Goal: Task Accomplishment & Management: Use online tool/utility

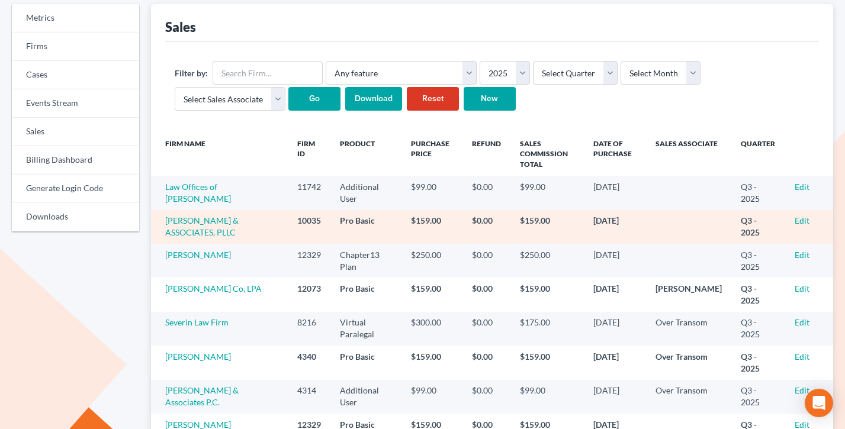
scroll to position [121, 0]
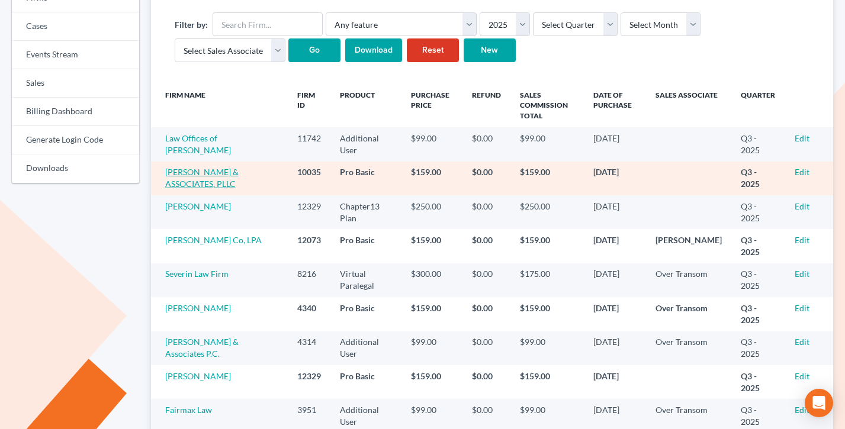
click at [204, 181] on link "CALCAGNO & ASSOCIATES, PLLC" at bounding box center [201, 178] width 73 height 22
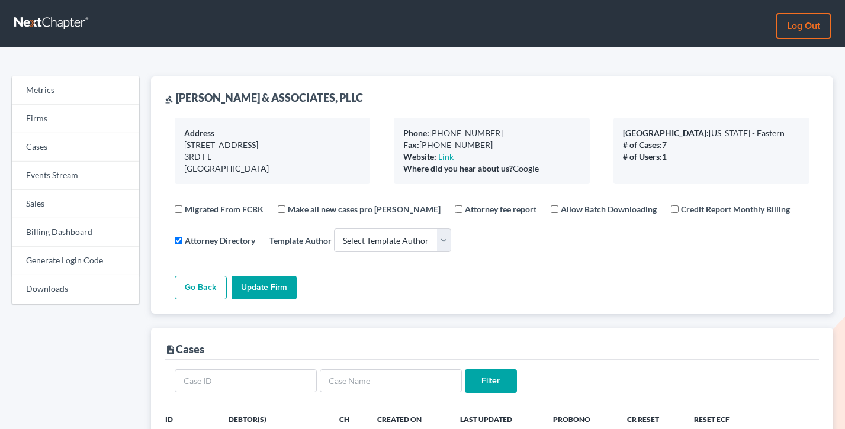
select select
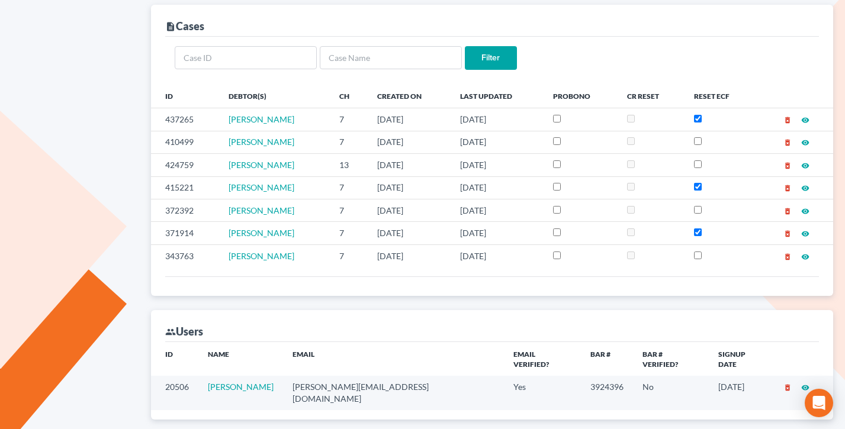
scroll to position [410, 0]
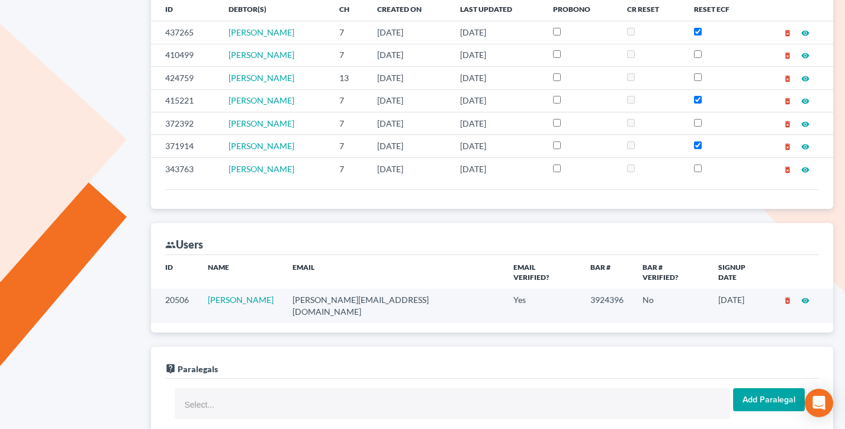
click at [415, 289] on td "pasquale@firstgotham.com" at bounding box center [393, 306] width 221 height 34
copy td "pasquale@firstgotham.com"
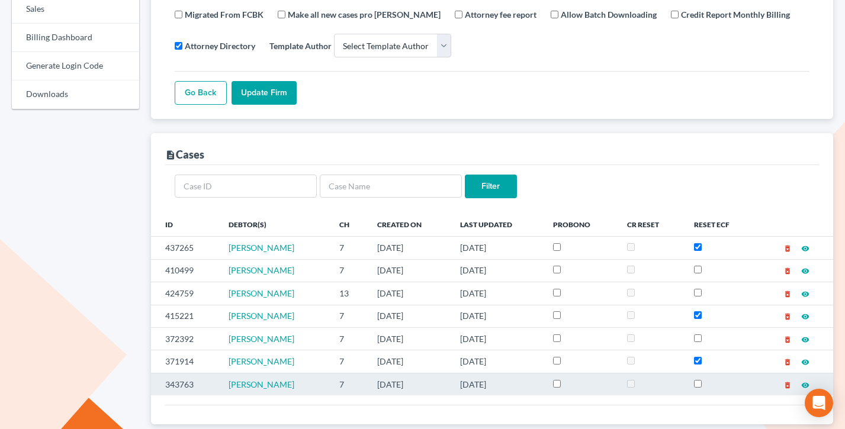
scroll to position [0, 0]
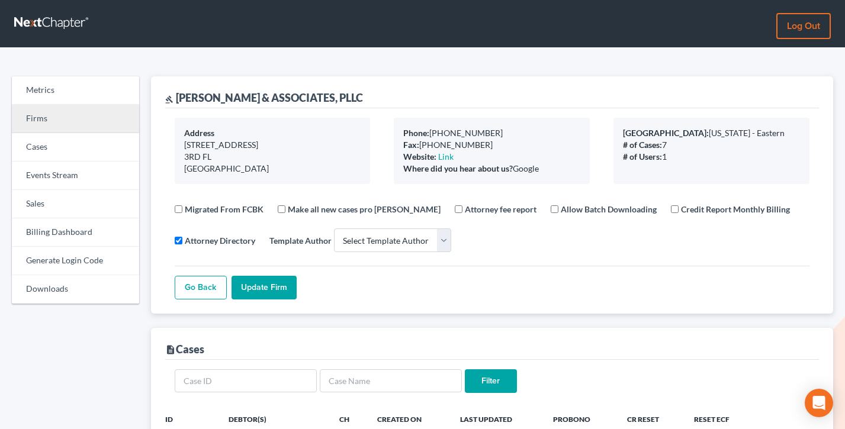
click at [46, 107] on link "Firms" at bounding box center [75, 119] width 127 height 28
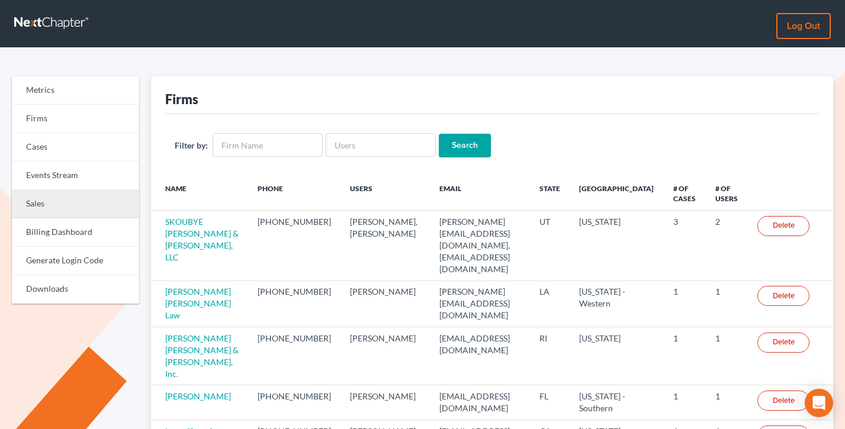
click at [47, 204] on link "Sales" at bounding box center [75, 204] width 127 height 28
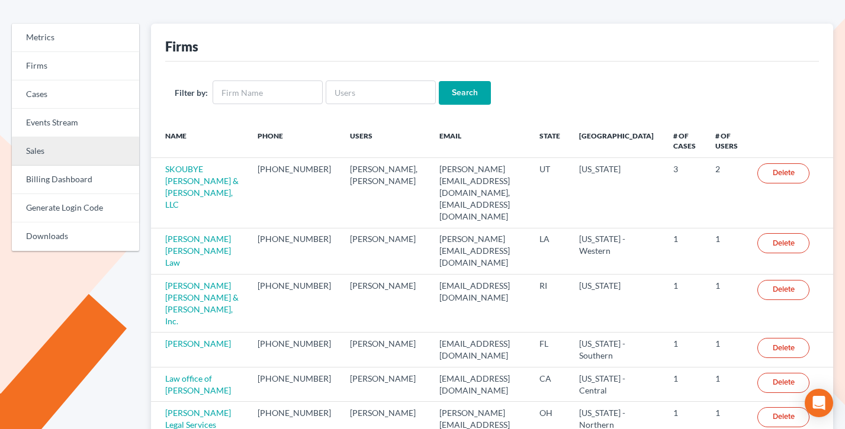
scroll to position [110, 0]
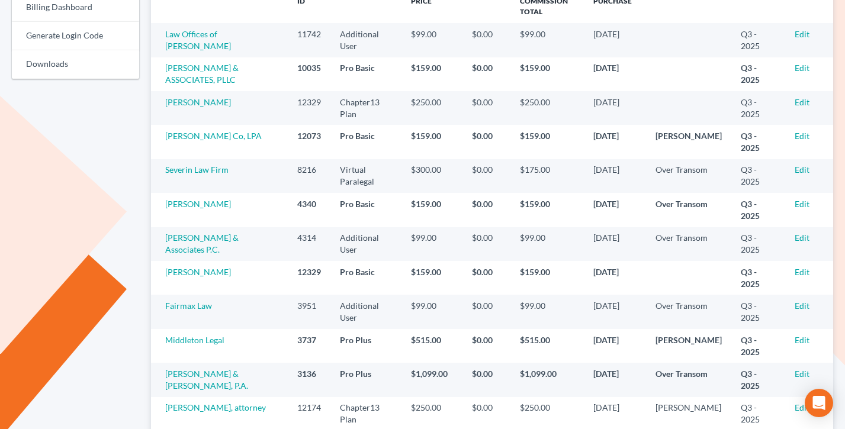
scroll to position [197, 0]
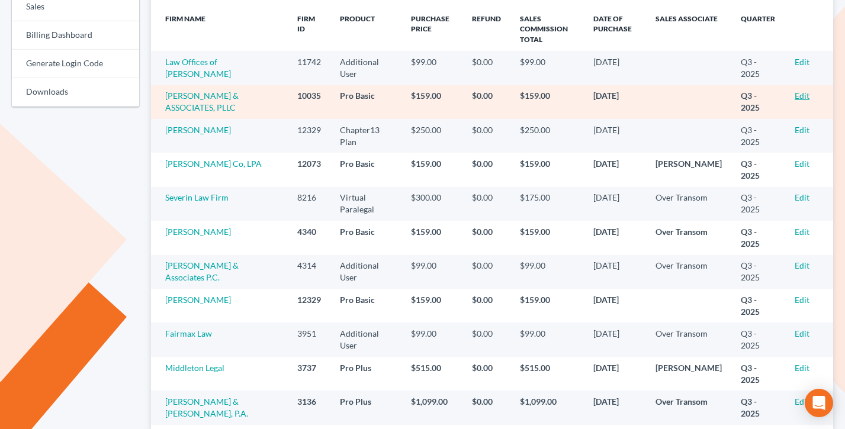
click at [797, 94] on link "Edit" at bounding box center [802, 96] width 15 height 10
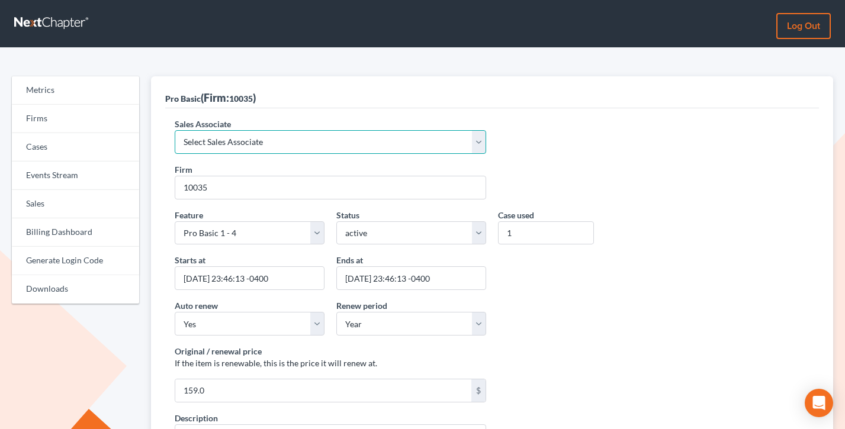
click at [282, 139] on select "Select Sales Associate Alex Seymour Over Transom Tim Shadoan" at bounding box center [330, 142] width 311 height 24
select select "7676"
click at [175, 130] on select "Select Sales Associate Alex Seymour Over Transom Tim Shadoan" at bounding box center [330, 142] width 311 height 24
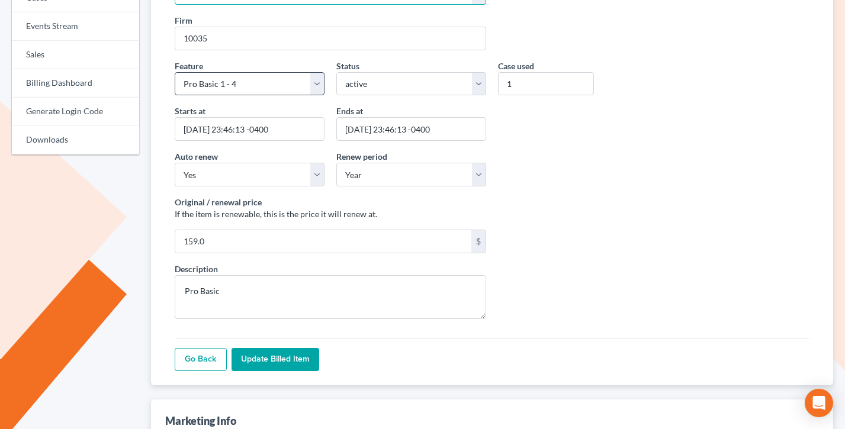
scroll to position [167, 0]
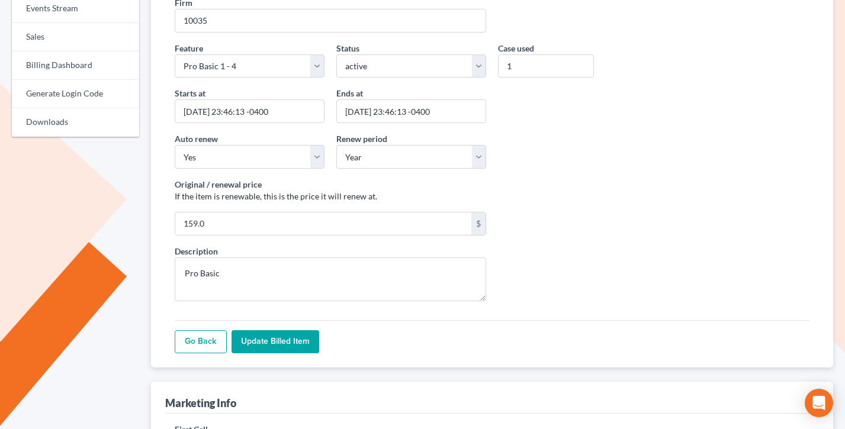
click at [281, 359] on div "Sales Associate Select Sales Associate Alex Seymour Over Transom Tim Shadoan Fi…" at bounding box center [492, 154] width 654 height 426
click at [281, 350] on input "Update Billed item" at bounding box center [275, 342] width 88 height 24
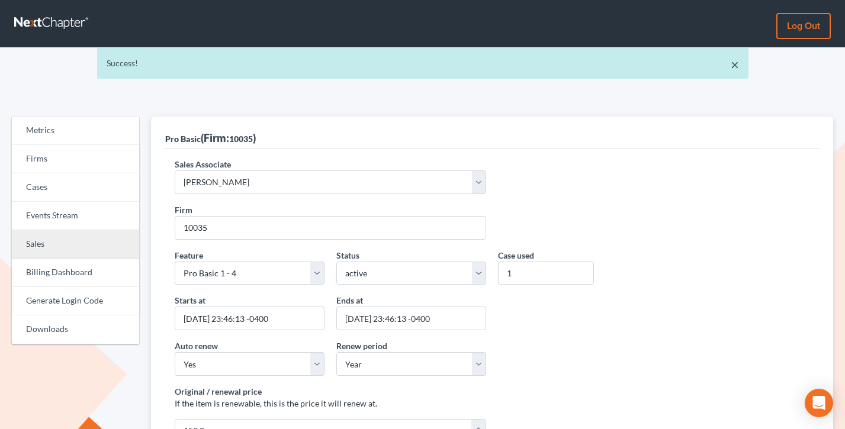
click at [59, 245] on link "Sales" at bounding box center [75, 244] width 127 height 28
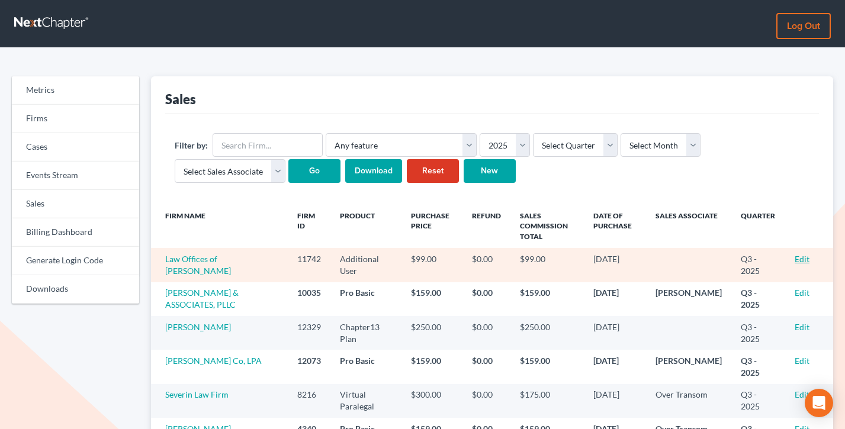
click at [802, 259] on link "Edit" at bounding box center [802, 259] width 15 height 10
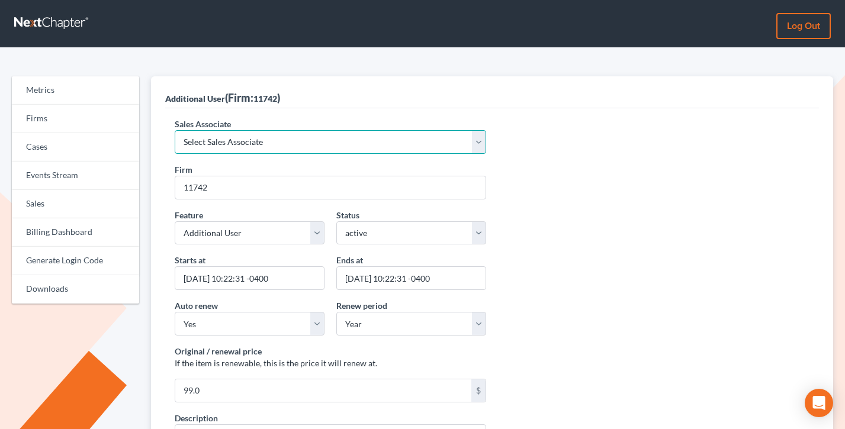
click at [289, 151] on select "Select Sales Associate [PERSON_NAME] Over Transom [PERSON_NAME]" at bounding box center [330, 142] width 311 height 24
select select "10275"
click at [175, 130] on select "Select Sales Associate [PERSON_NAME] Over Transom [PERSON_NAME]" at bounding box center [330, 142] width 311 height 24
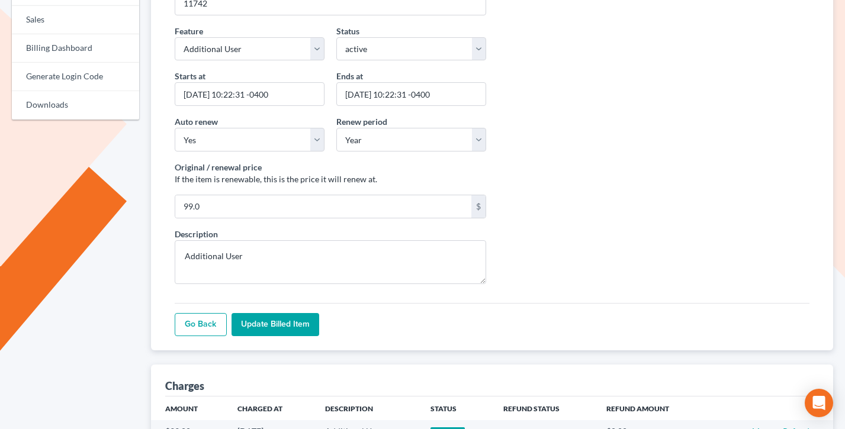
click at [261, 313] on input "Update Billed item" at bounding box center [275, 325] width 88 height 24
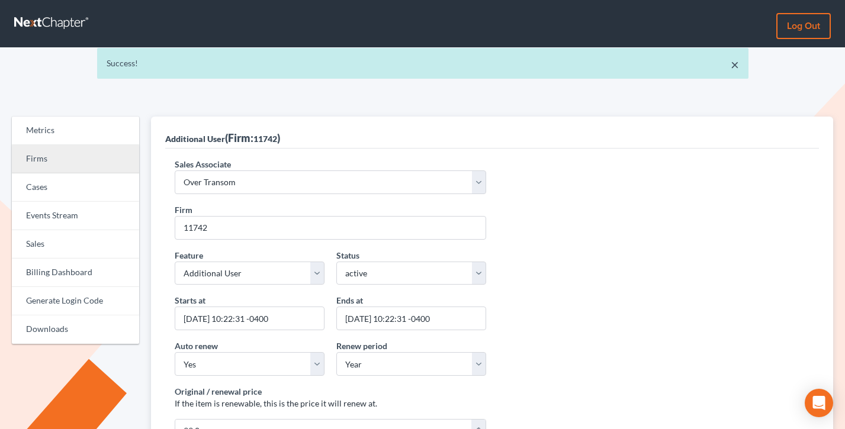
click at [46, 155] on link "Firms" at bounding box center [75, 159] width 127 height 28
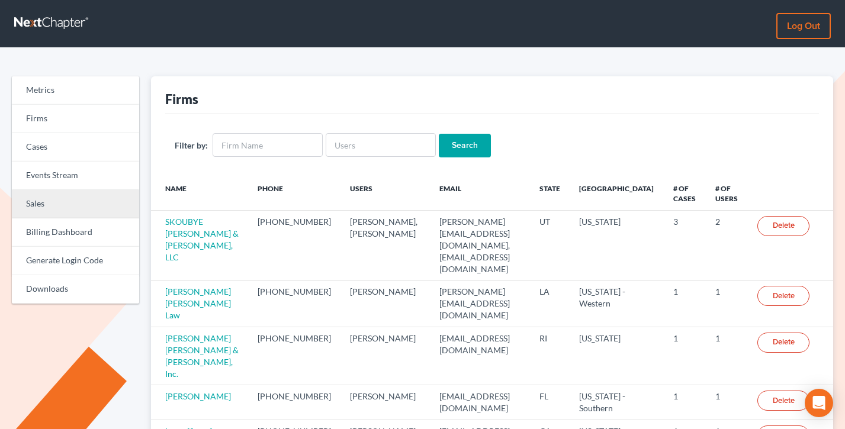
click at [37, 211] on link "Sales" at bounding box center [75, 204] width 127 height 28
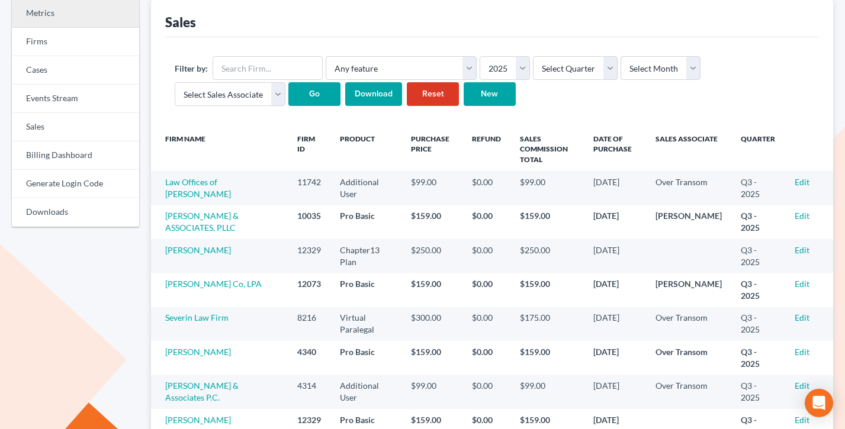
scroll to position [4, 0]
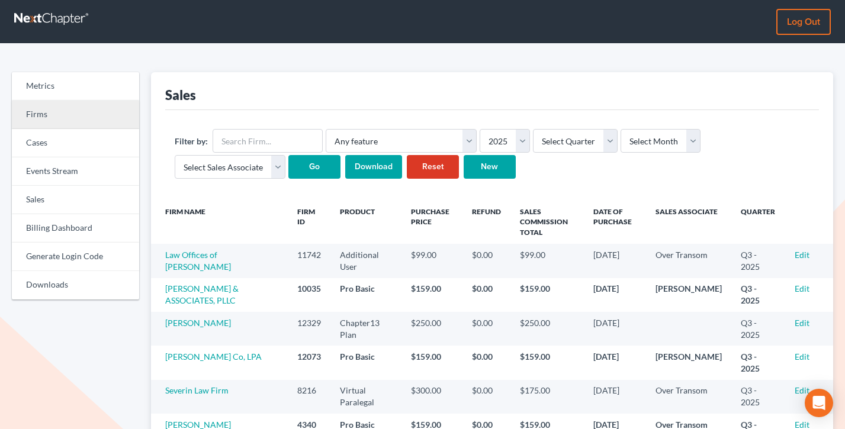
click at [55, 110] on link "Firms" at bounding box center [75, 115] width 127 height 28
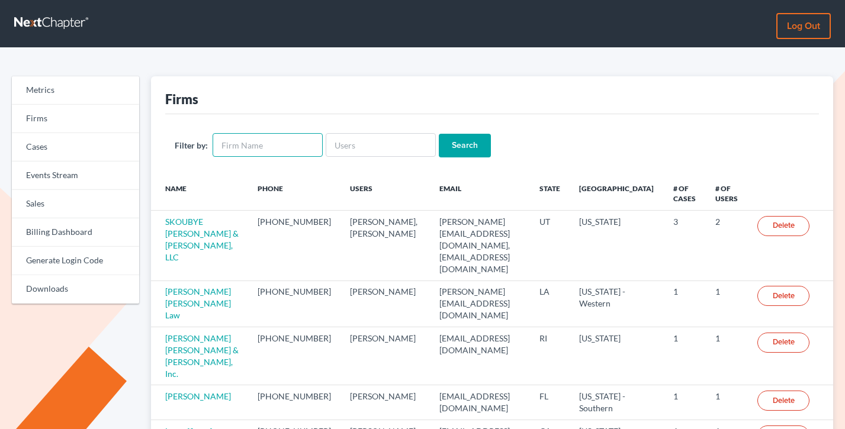
click at [263, 143] on input "text" at bounding box center [268, 145] width 110 height 24
type input "hale"
click at [439, 134] on input "Search" at bounding box center [465, 146] width 52 height 24
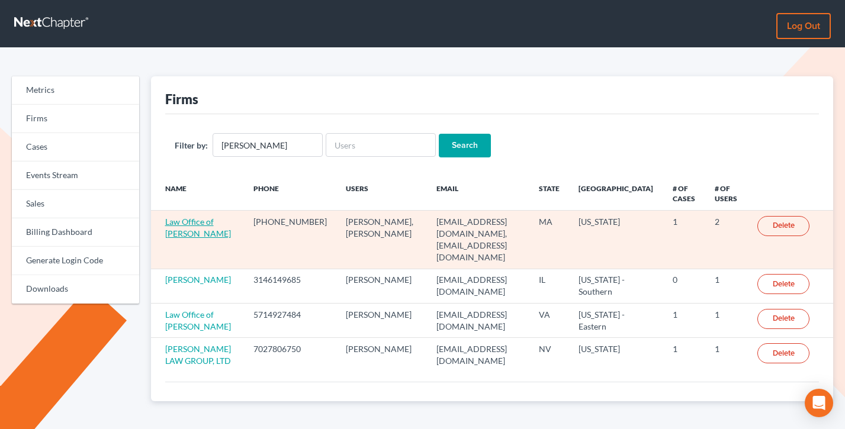
click at [188, 227] on link "Law Office of [PERSON_NAME]" at bounding box center [198, 228] width 66 height 22
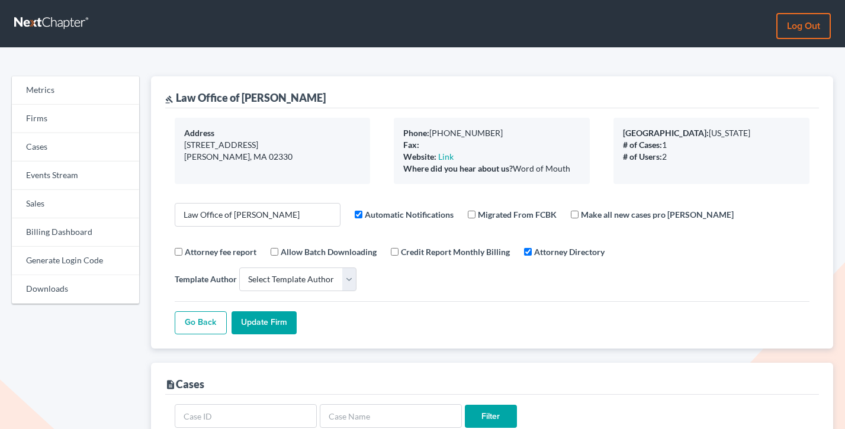
select select
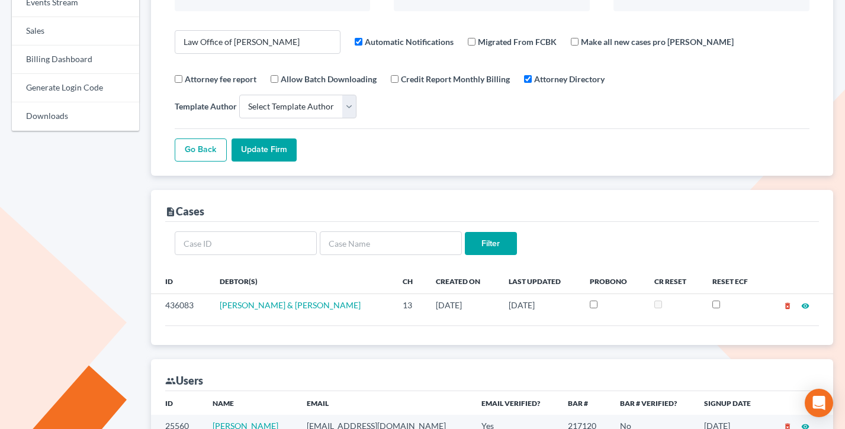
scroll to position [302, 0]
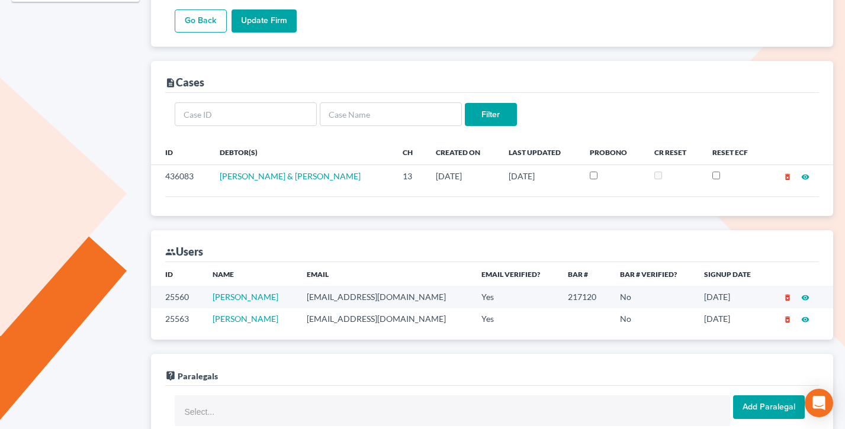
click at [368, 286] on td "[EMAIL_ADDRESS][DOMAIN_NAME]" at bounding box center [384, 297] width 175 height 22
click at [368, 286] on td "lhale@halelaw.net" at bounding box center [384, 297] width 175 height 22
copy td "lhale@halelaw.net"
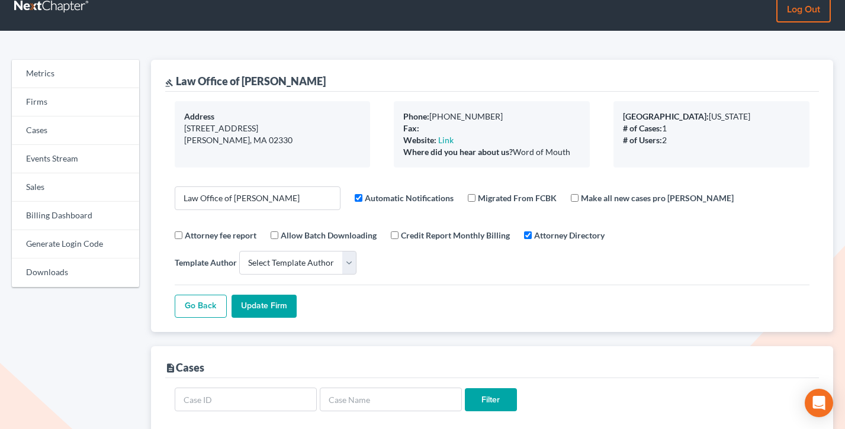
scroll to position [0, 0]
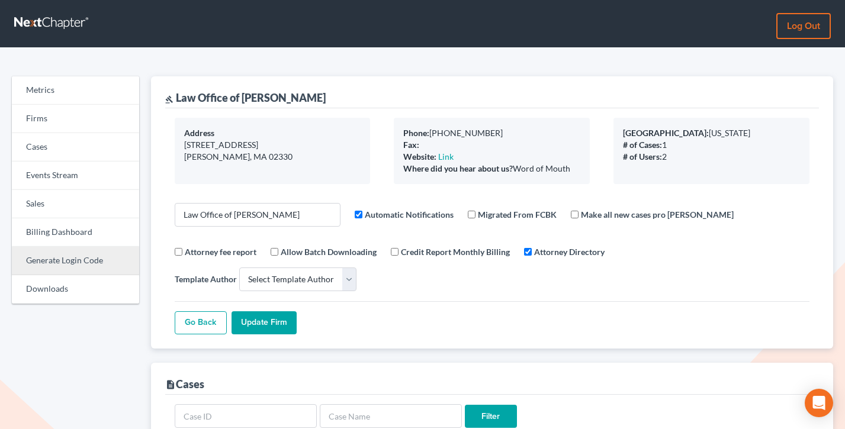
click at [62, 262] on link "Generate Login Code" at bounding box center [75, 261] width 127 height 28
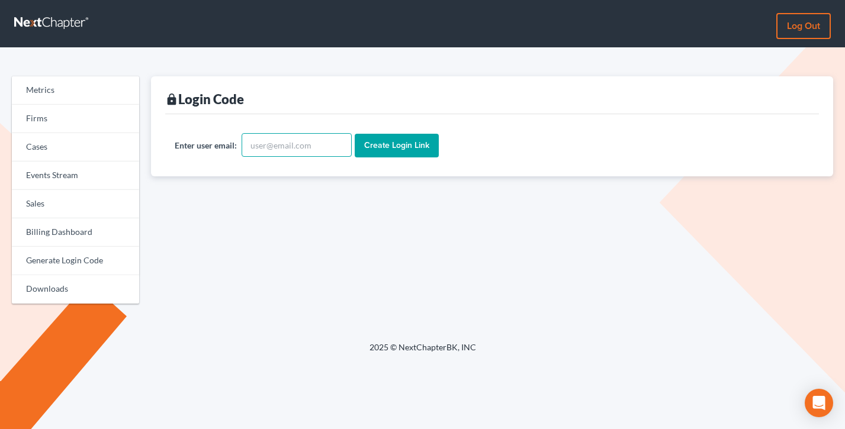
click at [292, 156] on input "text" at bounding box center [297, 145] width 110 height 24
paste input "lhale@halelaw.net"
type input "lhale@halelaw.net"
click at [355, 134] on input "Create Login Link" at bounding box center [397, 146] width 84 height 24
click at [275, 147] on input "text" at bounding box center [297, 145] width 110 height 24
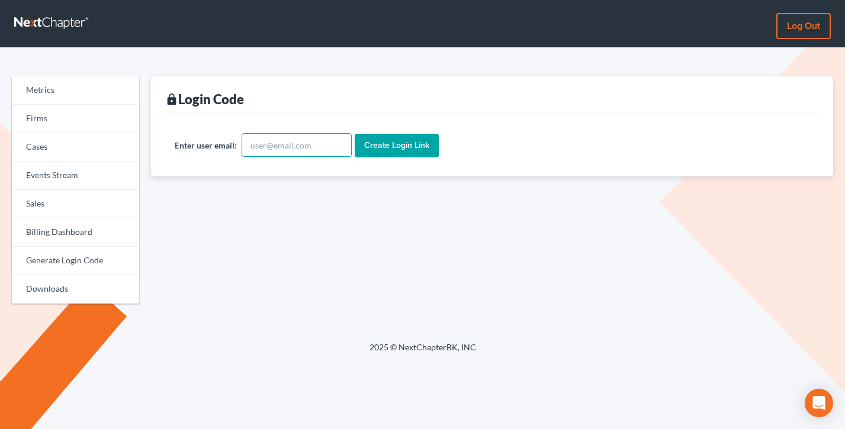
paste input "[EMAIL_ADDRESS][DOMAIN_NAME]"
type input "[EMAIL_ADDRESS][DOMAIN_NAME]"
click at [355, 134] on input "Create Login Link" at bounding box center [397, 146] width 84 height 24
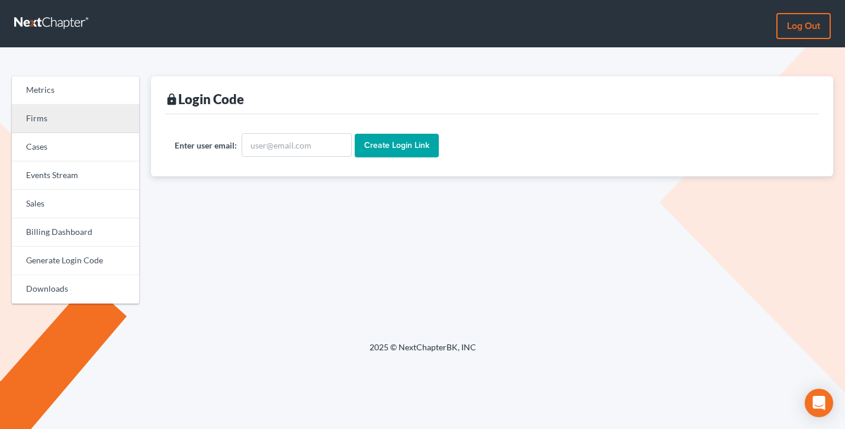
click at [30, 116] on link "Firms" at bounding box center [75, 119] width 127 height 28
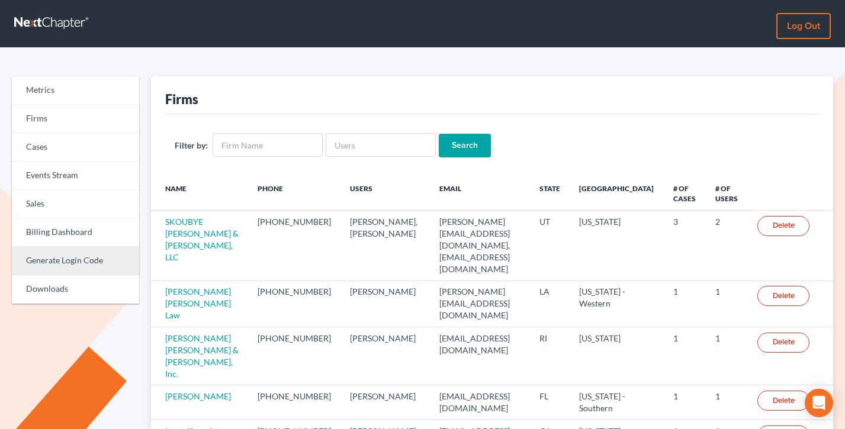
click at [54, 269] on link "Generate Login Code" at bounding box center [75, 261] width 127 height 28
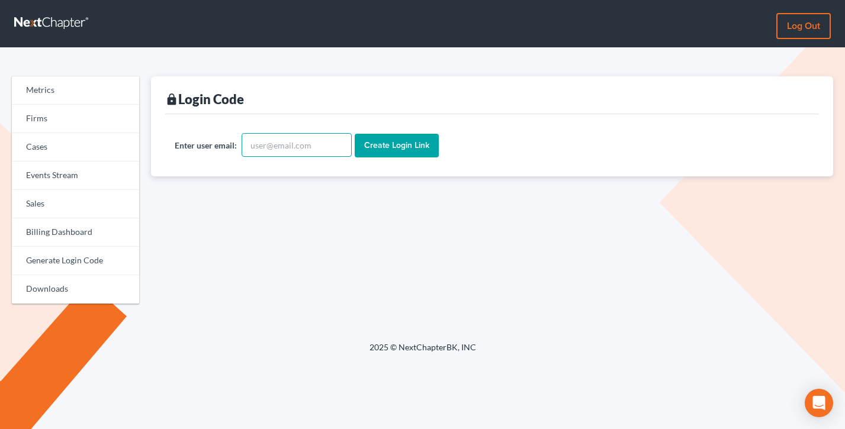
click at [275, 142] on input "text" at bounding box center [297, 145] width 110 height 24
paste input "lhale@halelaw.net"
type input "lhale@halelaw.net"
click at [355, 134] on input "Create Login Link" at bounding box center [397, 146] width 84 height 24
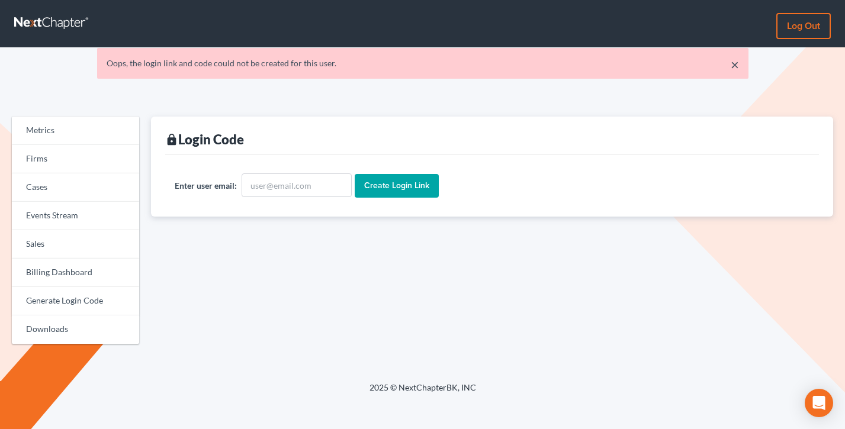
click at [735, 64] on link "×" at bounding box center [735, 64] width 8 height 14
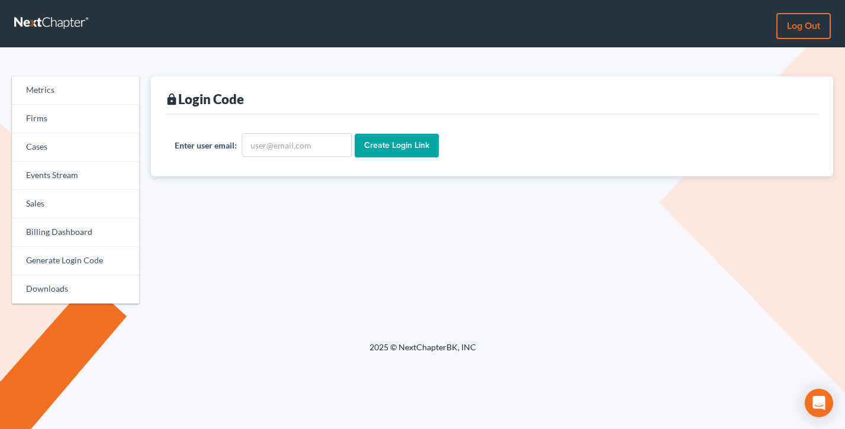
click at [813, 22] on link "Log out" at bounding box center [803, 26] width 54 height 26
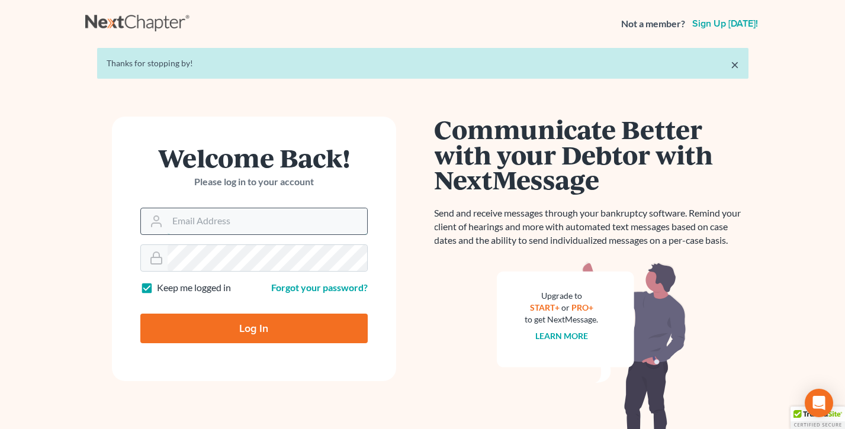
type input "[PERSON_NAME][EMAIL_ADDRESS][DOMAIN_NAME]"
click at [271, 220] on input "[PERSON_NAME][EMAIL_ADDRESS][DOMAIN_NAME]" at bounding box center [268, 221] width 200 height 26
paste input "[EMAIL_ADDRESS][DOMAIN_NAME]"
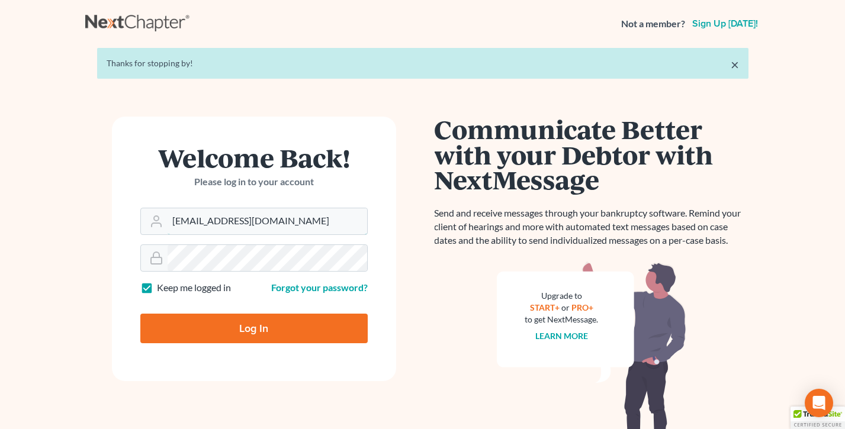
type input "[EMAIL_ADDRESS][DOMAIN_NAME]"
click at [101, 211] on div "Welcome Back! Please log in to your account Email Address lhale@halelaw.net Pas…" at bounding box center [253, 293] width 337 height 352
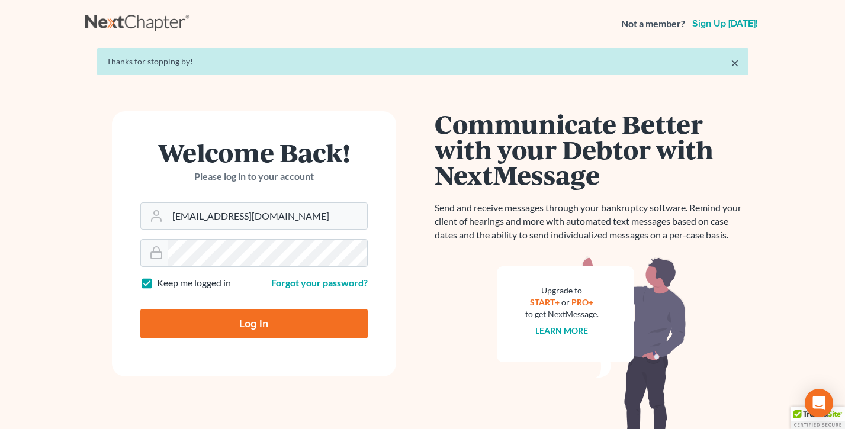
click at [315, 300] on div "Log In" at bounding box center [253, 319] width 227 height 39
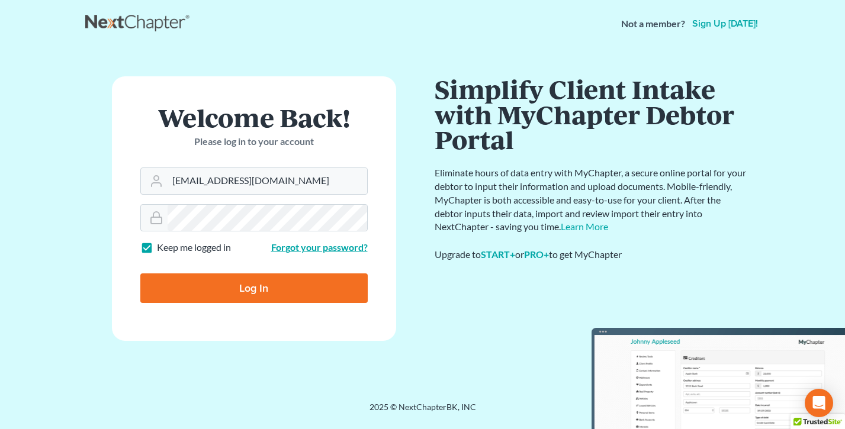
click at [333, 242] on link "Forgot your password?" at bounding box center [319, 247] width 97 height 11
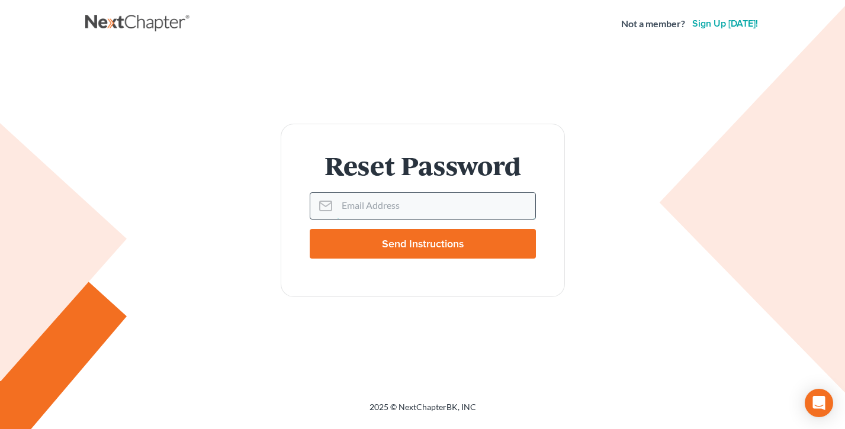
click at [368, 207] on input "Email Address" at bounding box center [436, 206] width 198 height 26
paste input "[EMAIL_ADDRESS][DOMAIN_NAME]"
type input "[EMAIL_ADDRESS][DOMAIN_NAME]"
click at [395, 249] on input "Send Instructions" at bounding box center [423, 244] width 226 height 30
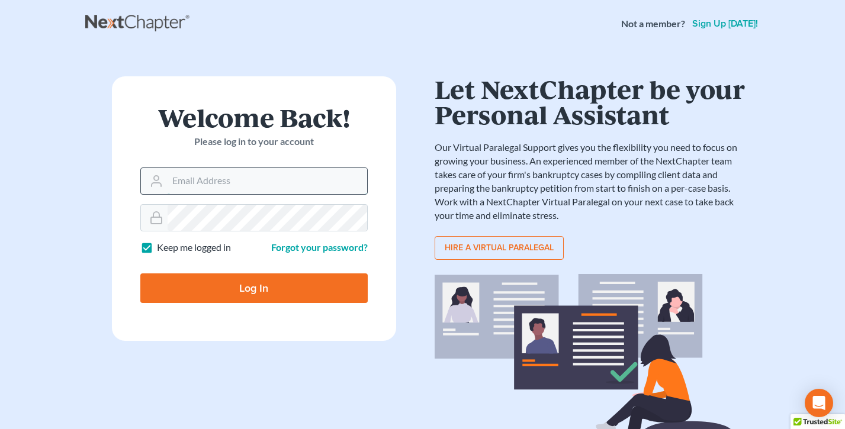
type input "tim@nextchapterbk.com"
click at [252, 175] on input "tim@nextchapterbk.com" at bounding box center [268, 181] width 200 height 26
click at [174, 284] on input "Log In" at bounding box center [253, 289] width 227 height 30
type input "Thinking..."
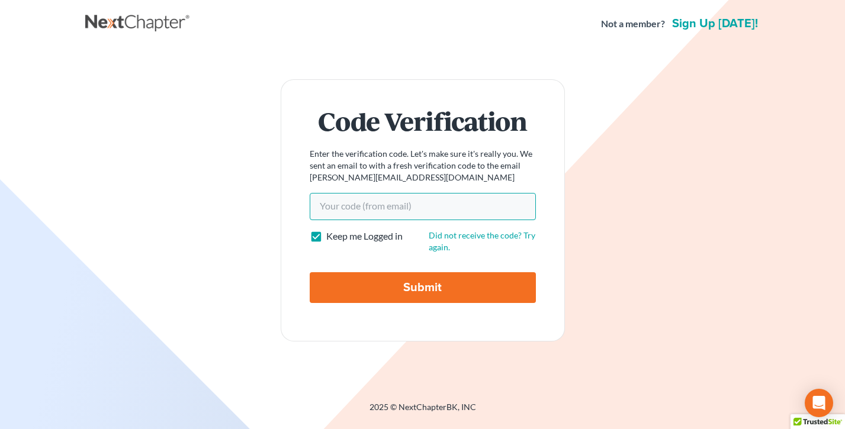
click at [362, 200] on input "Your code(from email)" at bounding box center [423, 206] width 226 height 27
paste input "eeb368"
type input "eeb368"
click at [310, 272] on input "Submit" at bounding box center [423, 287] width 226 height 31
type input "Thinking..."
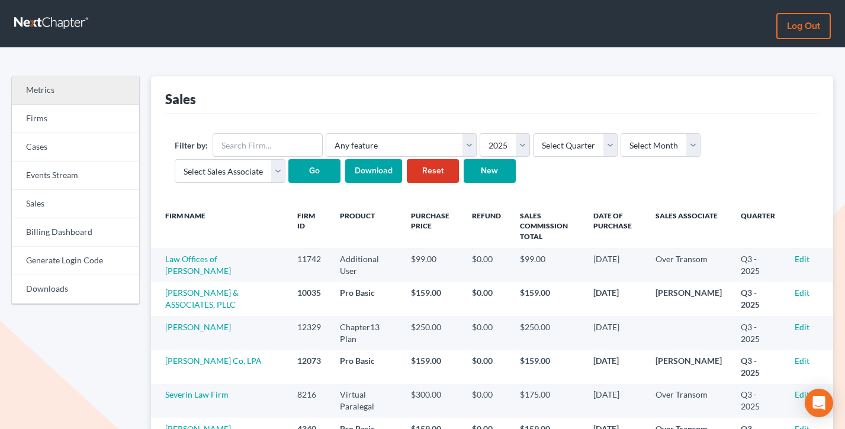
click at [48, 98] on link "Metrics" at bounding box center [75, 90] width 127 height 28
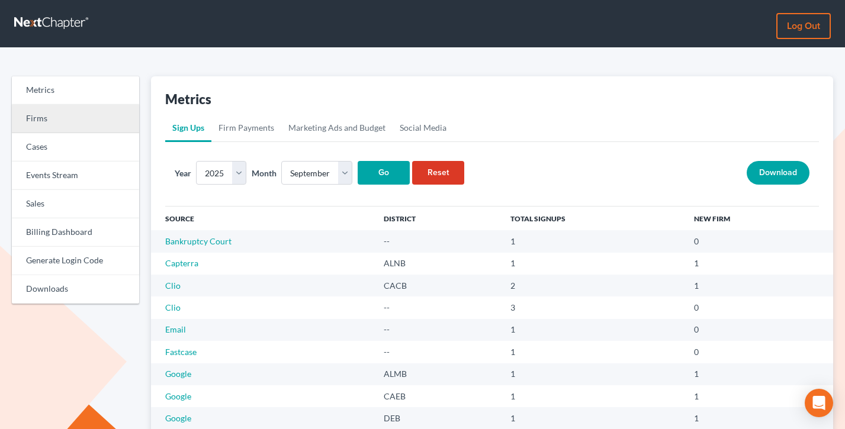
click at [45, 121] on link "Firms" at bounding box center [75, 119] width 127 height 28
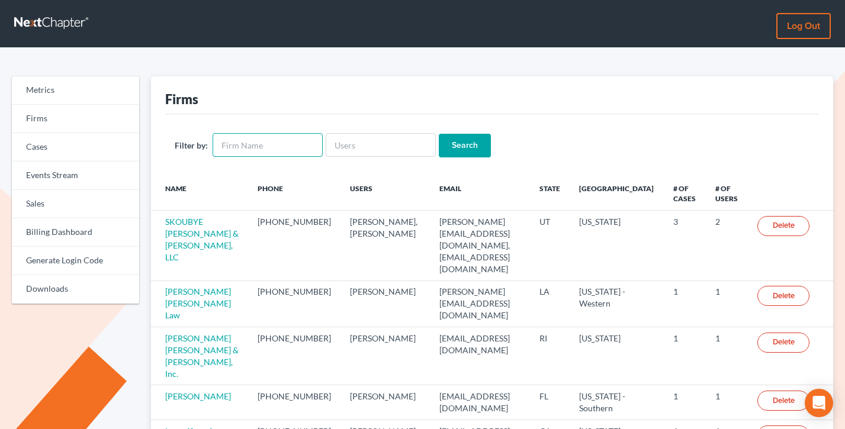
click at [262, 146] on input "text" at bounding box center [268, 145] width 110 height 24
type input "[PERSON_NAME]"
click at [439, 134] on input "Search" at bounding box center [465, 146] width 52 height 24
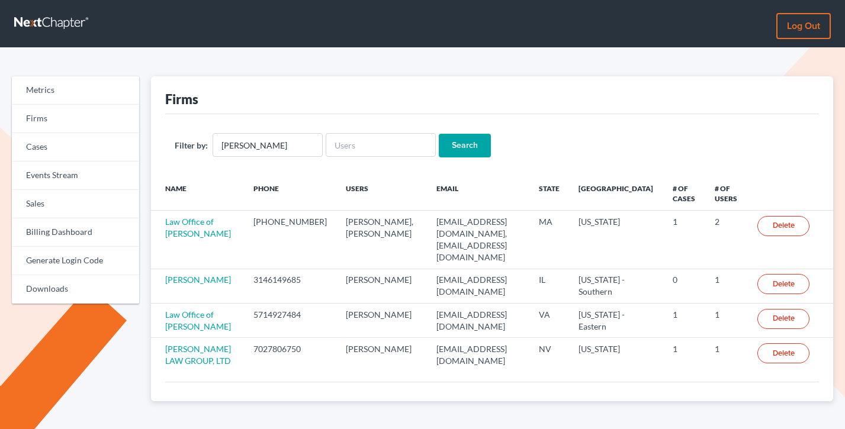
scroll to position [37, 0]
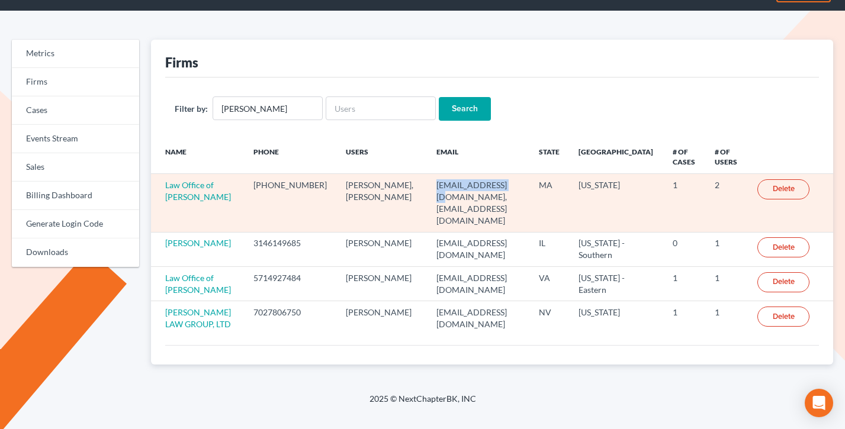
drag, startPoint x: 477, startPoint y: 184, endPoint x: 411, endPoint y: 185, distance: 65.1
click at [427, 185] on td "lhale@halelaw.net, bhale@halelaw.net" at bounding box center [478, 203] width 102 height 58
copy td "lhale@halelaw.net"
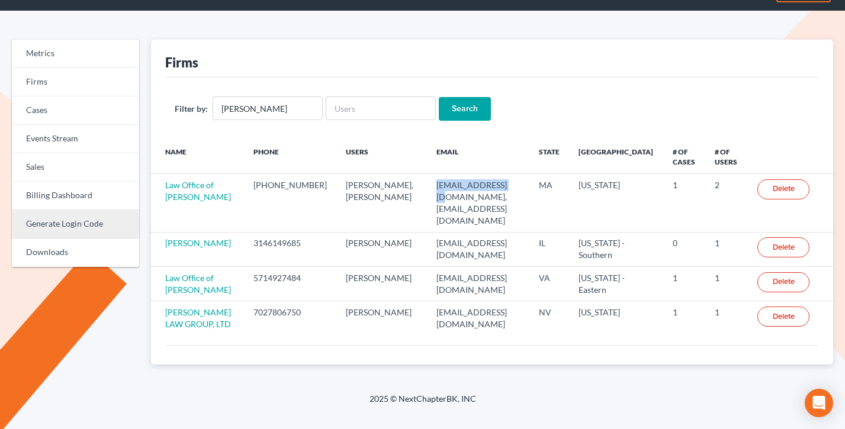
click at [110, 226] on link "Generate Login Code" at bounding box center [75, 224] width 127 height 28
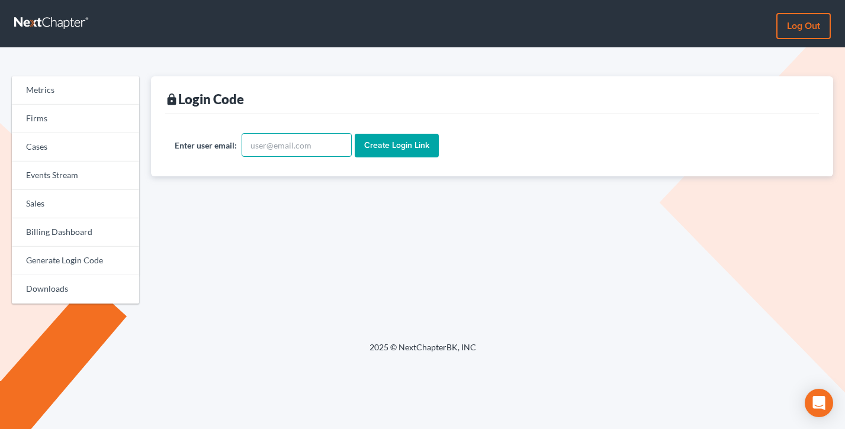
click at [295, 143] on input "text" at bounding box center [297, 145] width 110 height 24
paste input "[EMAIL_ADDRESS][DOMAIN_NAME]"
type input "[EMAIL_ADDRESS][DOMAIN_NAME]"
click at [404, 146] on input "Create Login Link" at bounding box center [397, 146] width 84 height 24
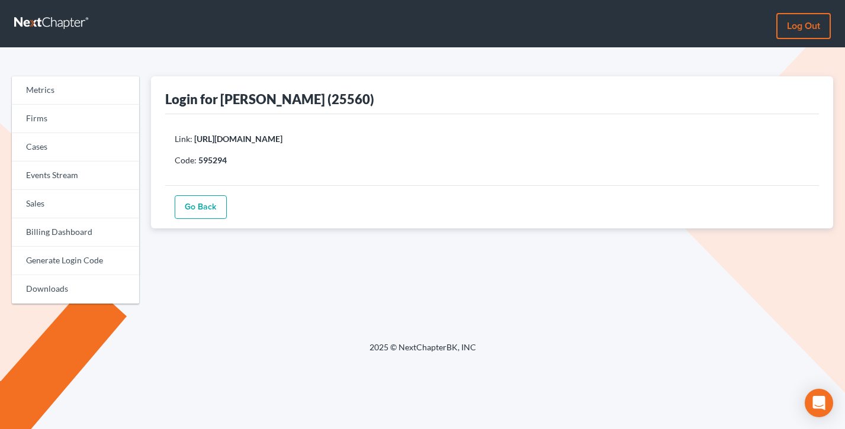
drag, startPoint x: 582, startPoint y: 142, endPoint x: 171, endPoint y: 133, distance: 411.0
click at [171, 133] on div "Link: [URL][DOMAIN_NAME] Code: 595294" at bounding box center [492, 149] width 654 height 71
copy p "Link: [URL][DOMAIN_NAME]"
click at [243, 169] on div "Link: [URL][DOMAIN_NAME] Code: 595294" at bounding box center [492, 149] width 654 height 71
drag, startPoint x: 239, startPoint y: 160, endPoint x: 171, endPoint y: 137, distance: 71.9
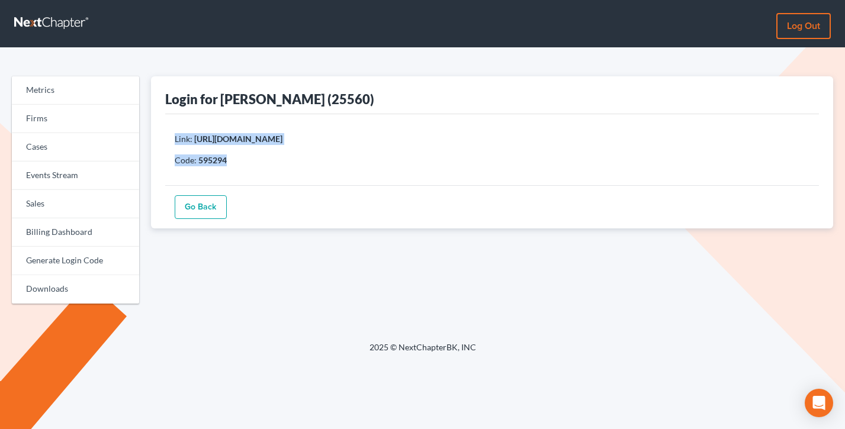
click at [171, 137] on div "Link: [URL][DOMAIN_NAME] Code: 595294" at bounding box center [492, 149] width 654 height 71
copy div "Link: [URL][DOMAIN_NAME] Code: 595294"
click at [52, 116] on link "Firms" at bounding box center [75, 119] width 127 height 28
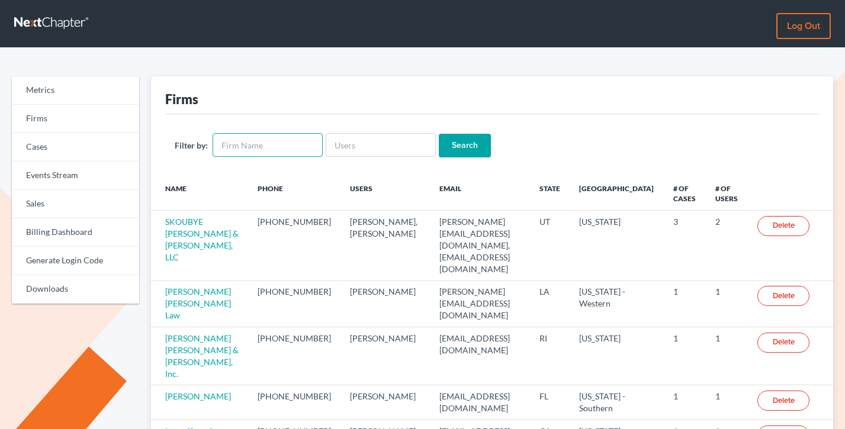
click at [269, 140] on input "text" at bounding box center [268, 145] width 110 height 24
type input "[PERSON_NAME]"
click at [439, 134] on input "Search" at bounding box center [465, 146] width 52 height 24
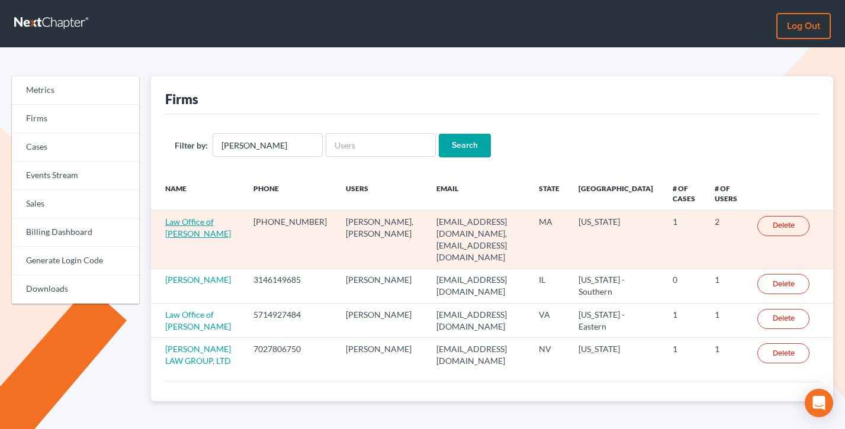
click at [176, 226] on link "Law Office of [PERSON_NAME]" at bounding box center [198, 228] width 66 height 22
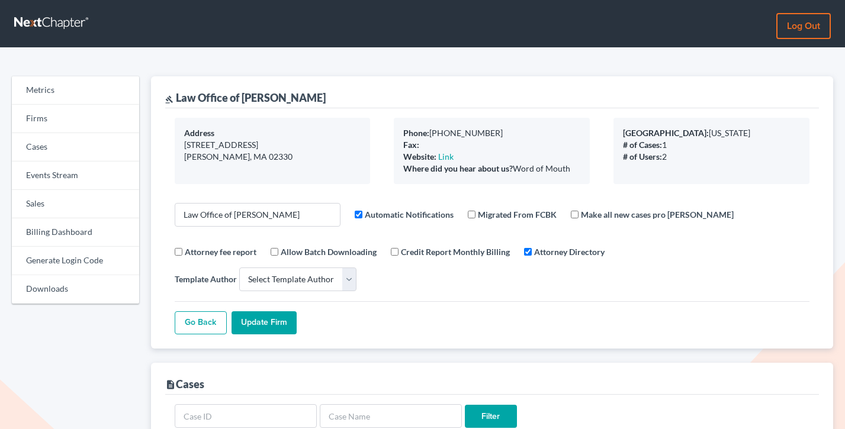
select select
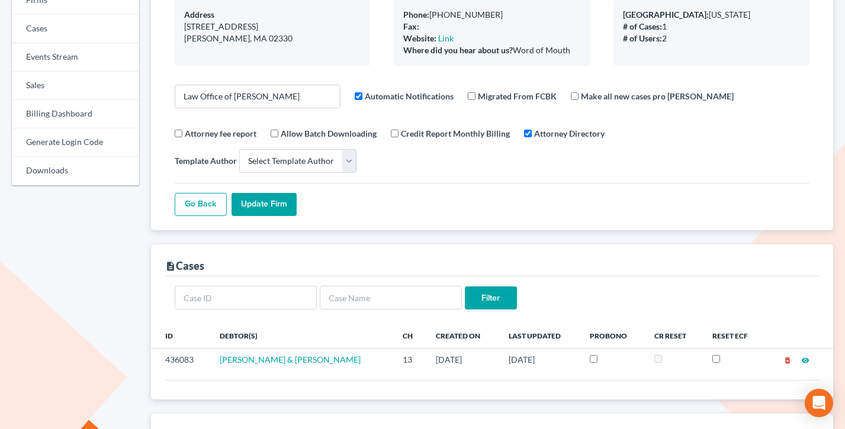
scroll to position [288, 0]
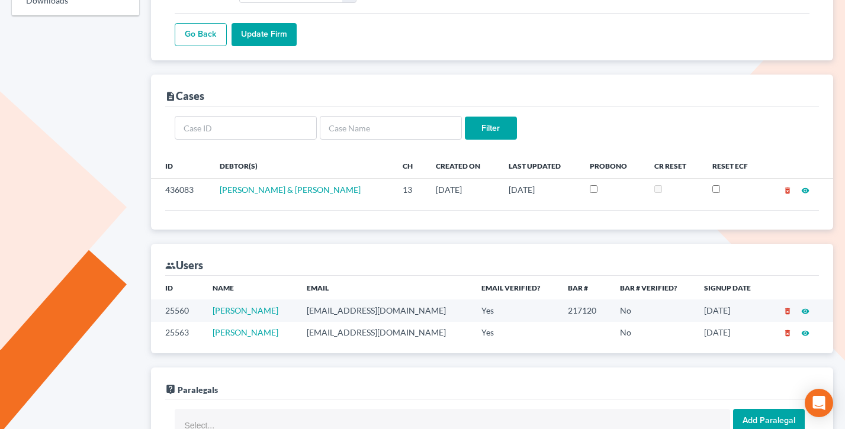
click at [362, 300] on td "[EMAIL_ADDRESS][DOMAIN_NAME]" at bounding box center [384, 311] width 175 height 22
click at [366, 300] on td "[EMAIL_ADDRESS][DOMAIN_NAME]" at bounding box center [384, 311] width 175 height 22
copy td "[EMAIL_ADDRESS][DOMAIN_NAME]"
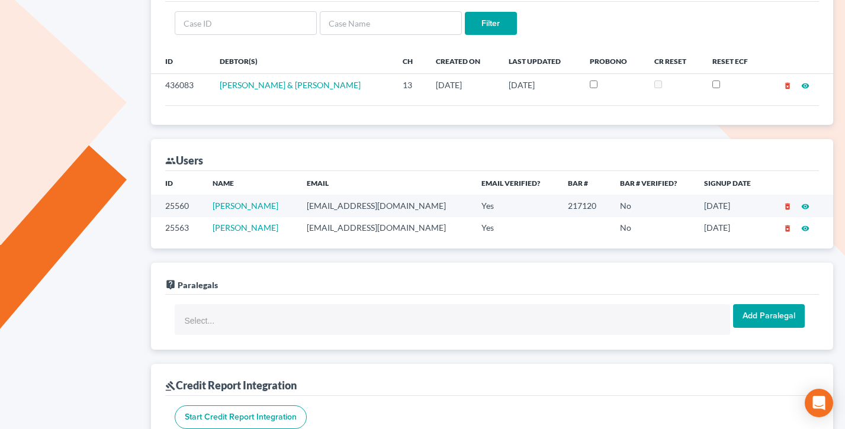
click at [473, 217] on td "Yes" at bounding box center [515, 228] width 86 height 22
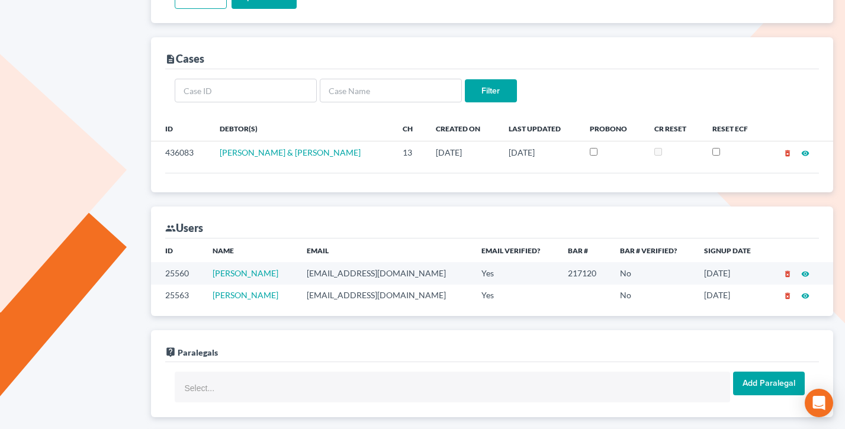
scroll to position [323, 0]
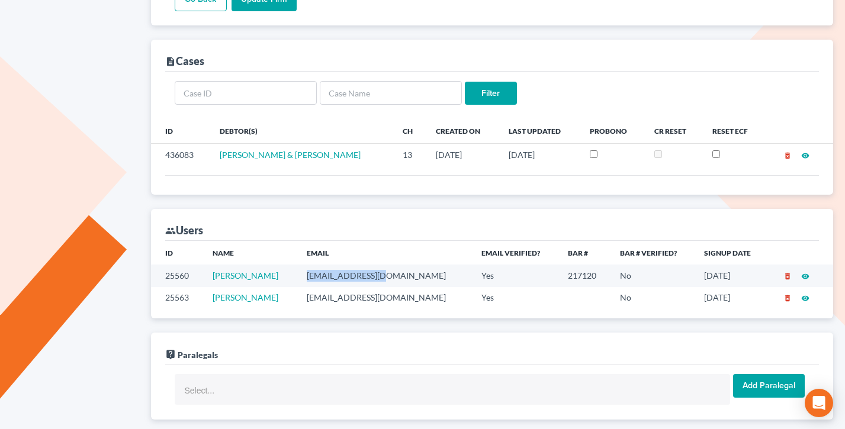
drag, startPoint x: 399, startPoint y: 252, endPoint x: 314, endPoint y: 254, distance: 85.3
click at [314, 265] on td "[EMAIL_ADDRESS][DOMAIN_NAME]" at bounding box center [384, 276] width 175 height 22
drag, startPoint x: 397, startPoint y: 250, endPoint x: 287, endPoint y: 247, distance: 110.1
click at [287, 265] on tr "25560 [PERSON_NAME] [EMAIL_ADDRESS][DOMAIN_NAME] Yes 217120 No [DATE] delete_fo…" at bounding box center [492, 276] width 683 height 22
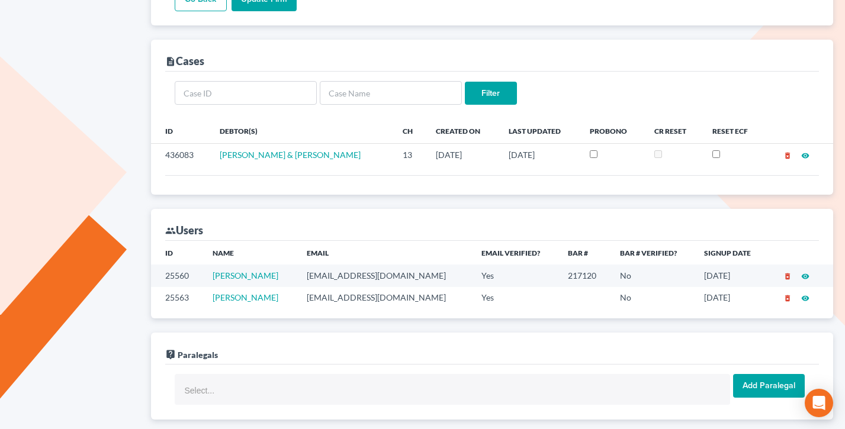
click at [297, 265] on td "[PERSON_NAME]" at bounding box center [250, 276] width 94 height 22
drag, startPoint x: 388, startPoint y: 255, endPoint x: 314, endPoint y: 250, distance: 74.2
click at [314, 265] on td "[EMAIL_ADDRESS][DOMAIN_NAME]" at bounding box center [384, 276] width 175 height 22
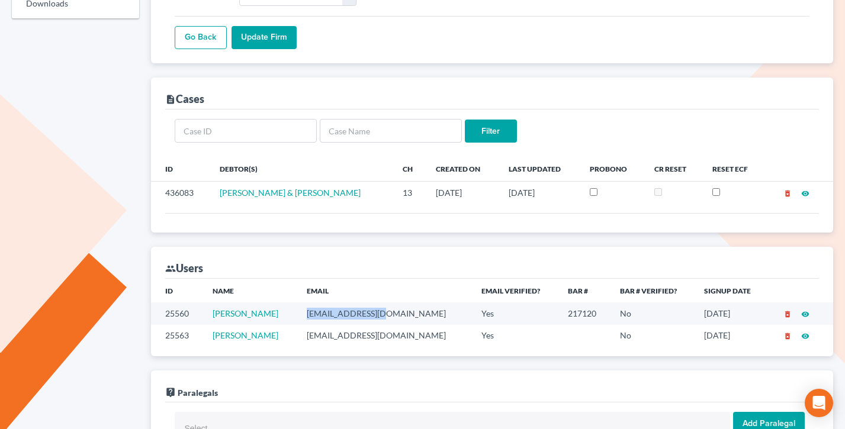
scroll to position [273, 0]
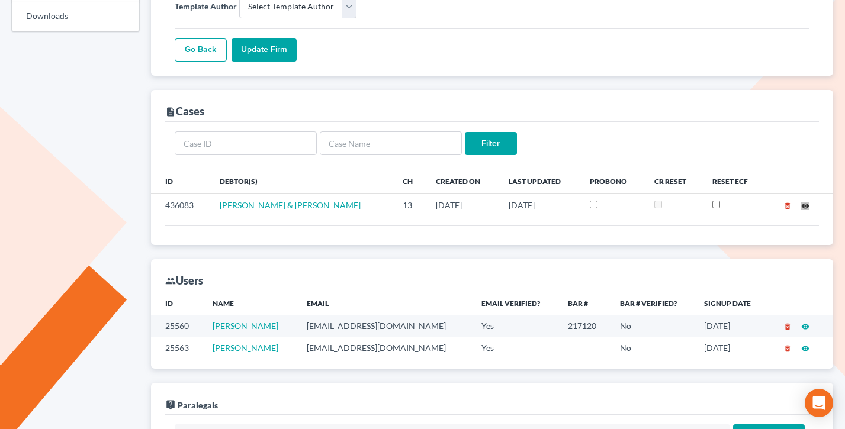
drag, startPoint x: 805, startPoint y: 182, endPoint x: 306, endPoint y: 8, distance: 528.0
